Goal: Information Seeking & Learning: Learn about a topic

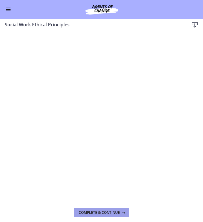
click at [102, 215] on span "Complete & continue" at bounding box center [99, 213] width 41 height 5
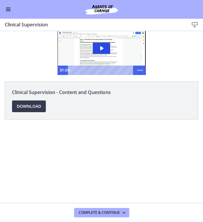
click at [7, 10] on button "Enable menu" at bounding box center [8, 9] width 7 height 7
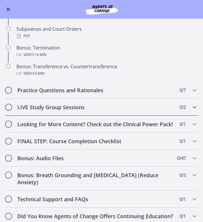
scroll to position [288, 0]
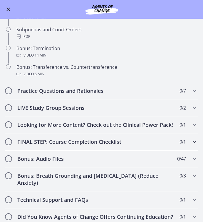
click at [185, 142] on span "0 / 1 Completed" at bounding box center [182, 142] width 6 height 7
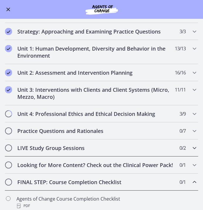
scroll to position [154, 0]
